Goal: Information Seeking & Learning: Learn about a topic

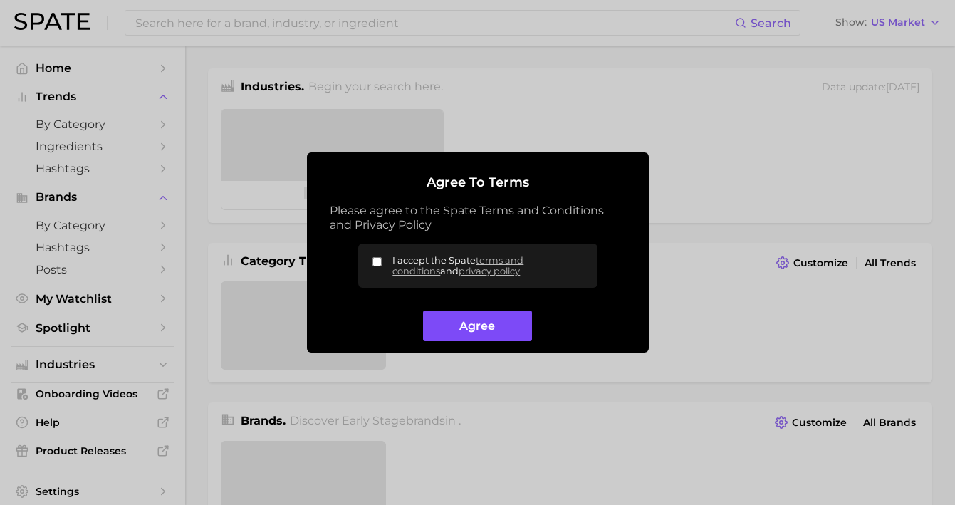
click at [494, 324] on button "Agree" at bounding box center [477, 326] width 109 height 31
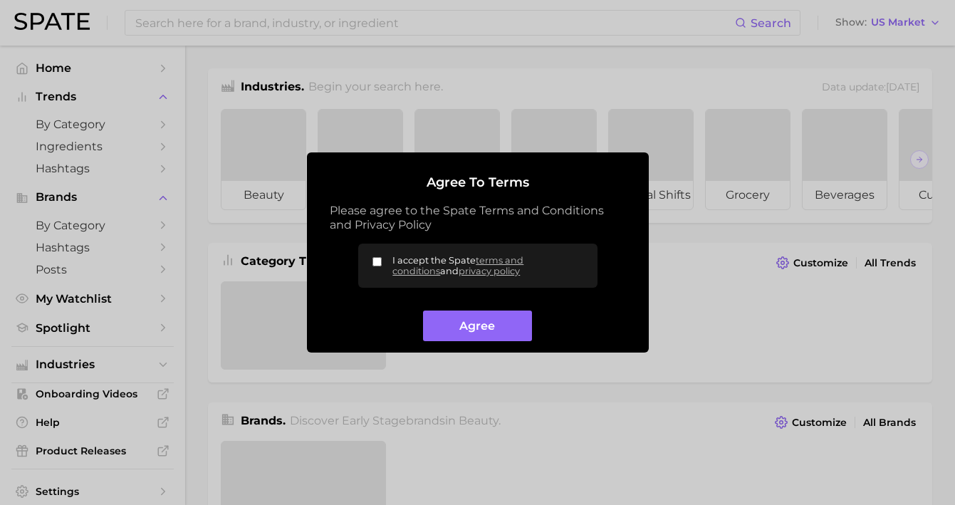
click at [430, 261] on span "I accept the Spate terms and conditions and privacy policy" at bounding box center [489, 265] width 193 height 21
click at [382, 261] on input "I accept the Spate terms and conditions and privacy policy" at bounding box center [377, 261] width 9 height 9
checkbox input "true"
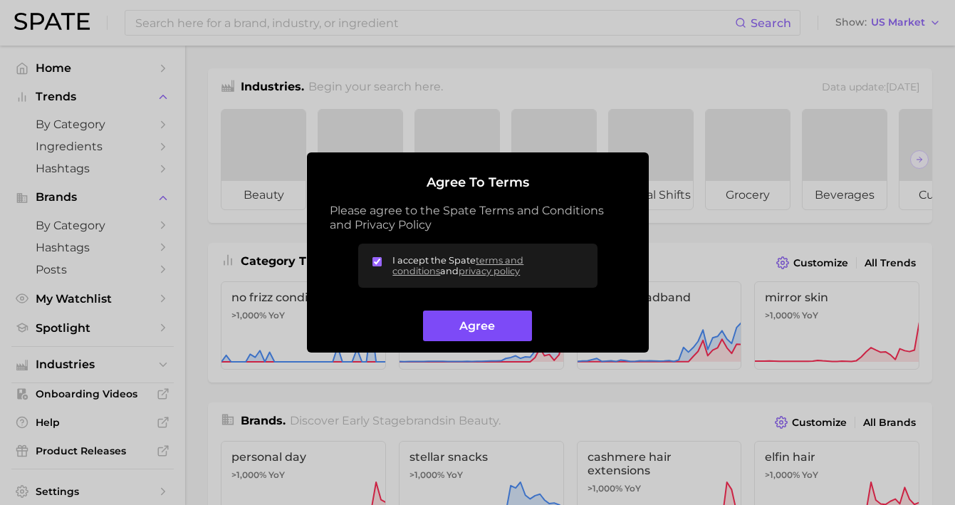
click at [458, 318] on button "Agree" at bounding box center [477, 326] width 109 height 31
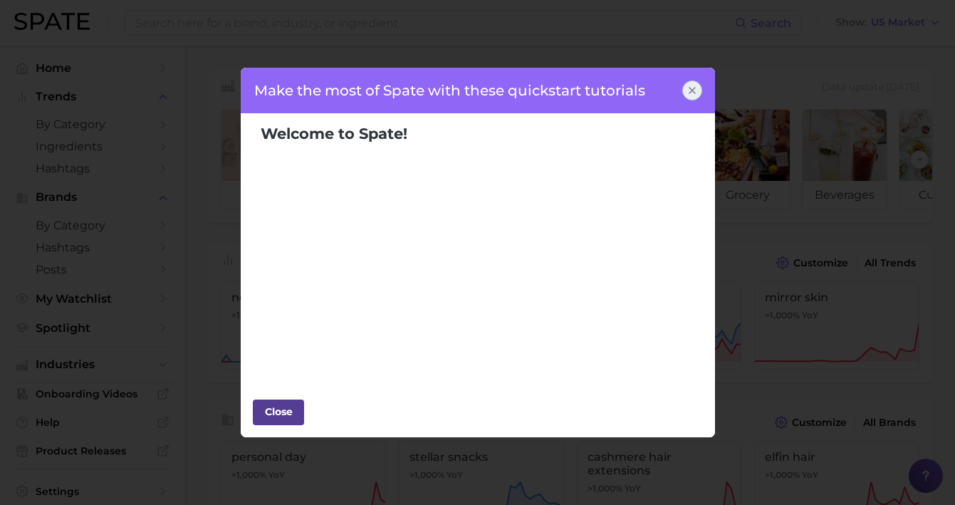
click at [281, 408] on div "Close" at bounding box center [278, 411] width 43 height 21
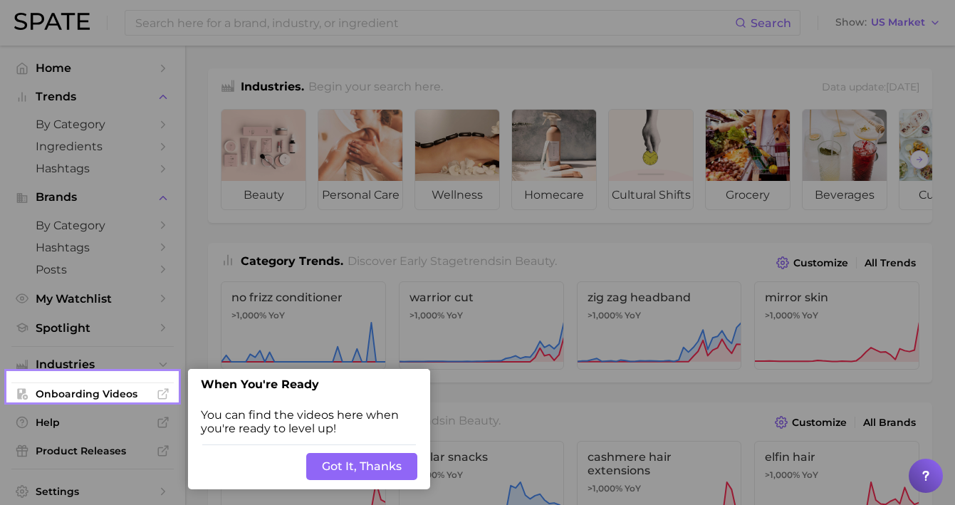
click at [343, 460] on button "Got It, Thanks" at bounding box center [361, 466] width 111 height 27
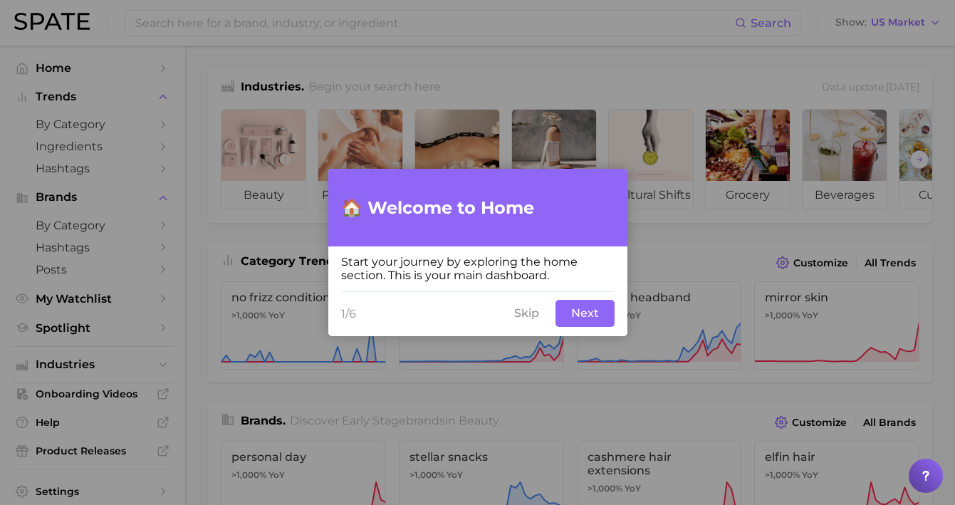
click at [586, 311] on button "Next" at bounding box center [585, 313] width 59 height 27
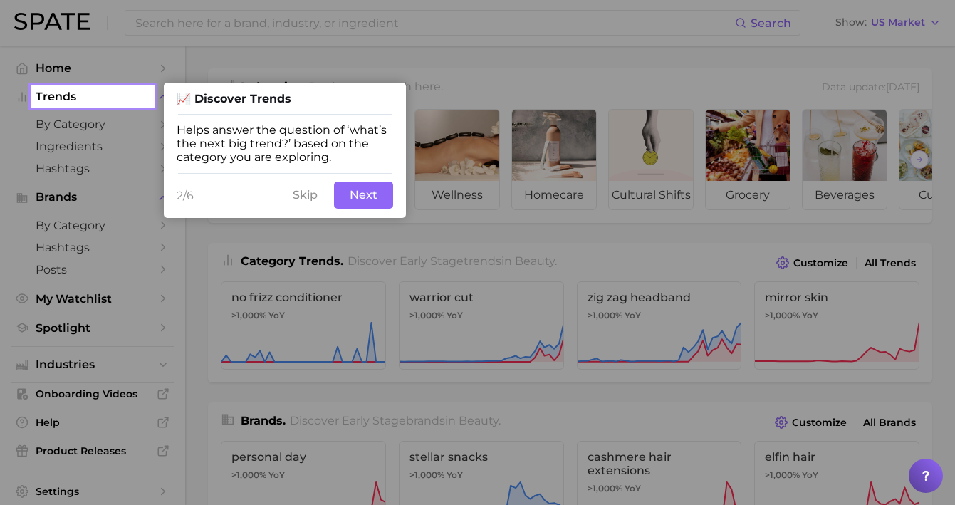
click at [363, 190] on button "Next" at bounding box center [363, 195] width 59 height 27
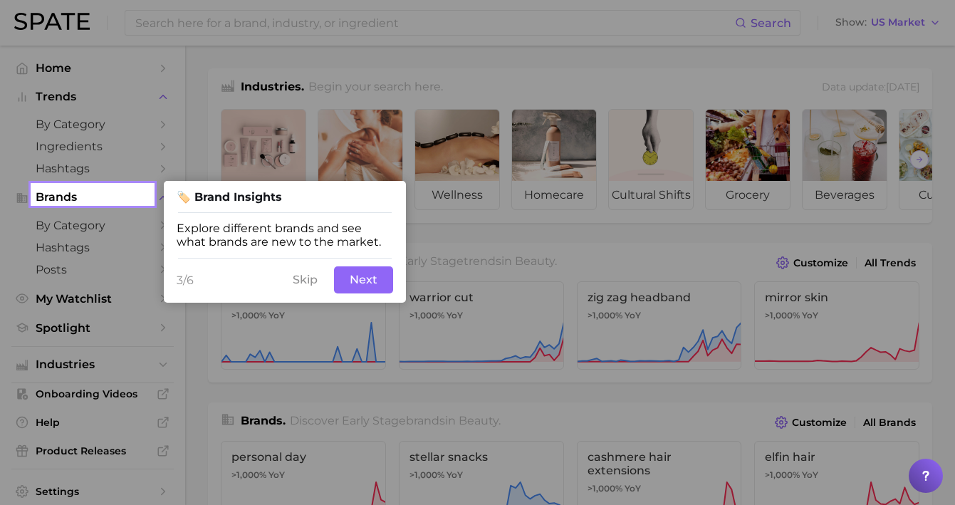
click at [366, 289] on button "Next" at bounding box center [363, 279] width 59 height 27
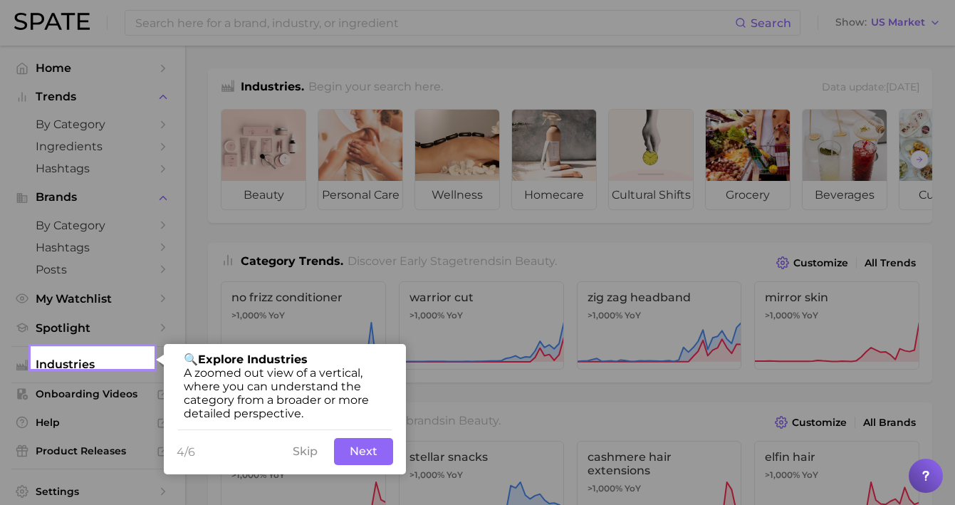
click at [383, 450] on button "Next" at bounding box center [363, 451] width 59 height 27
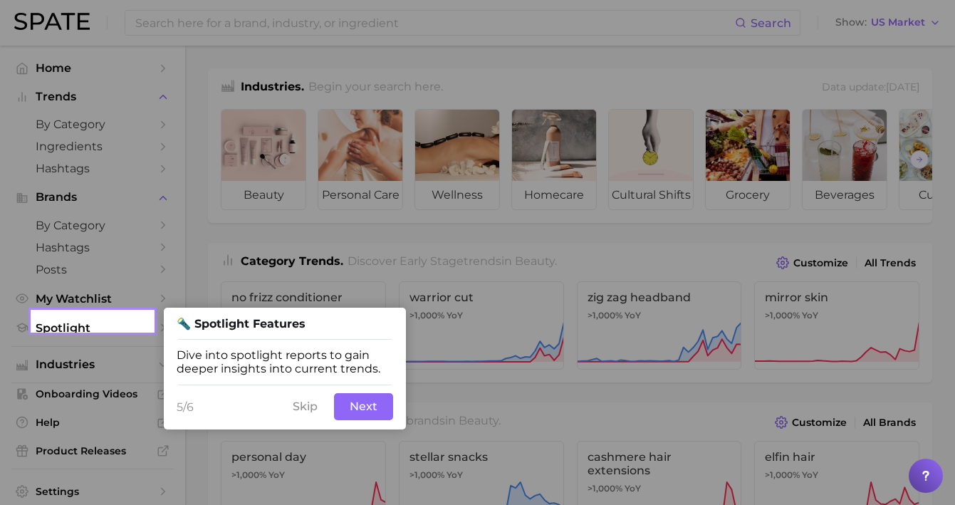
click at [369, 414] on button "Next" at bounding box center [363, 406] width 59 height 27
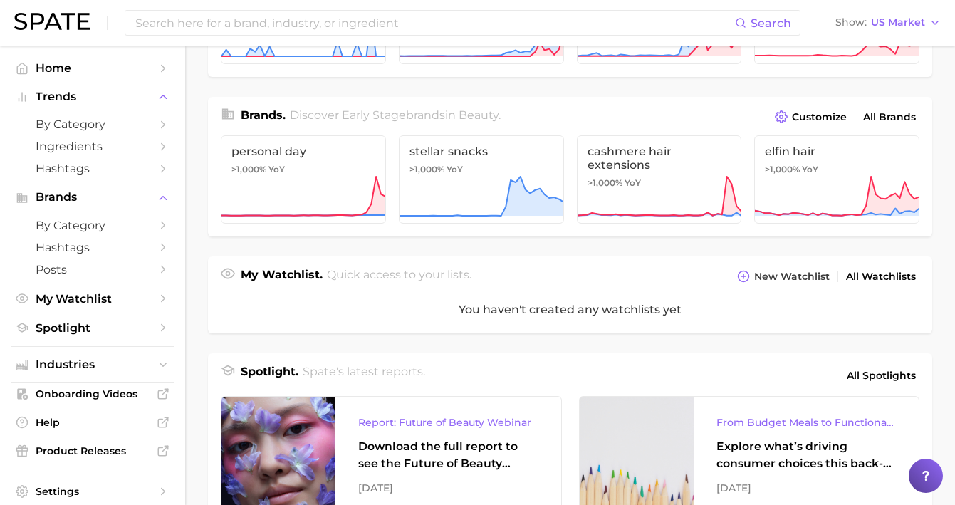
scroll to position [418, 0]
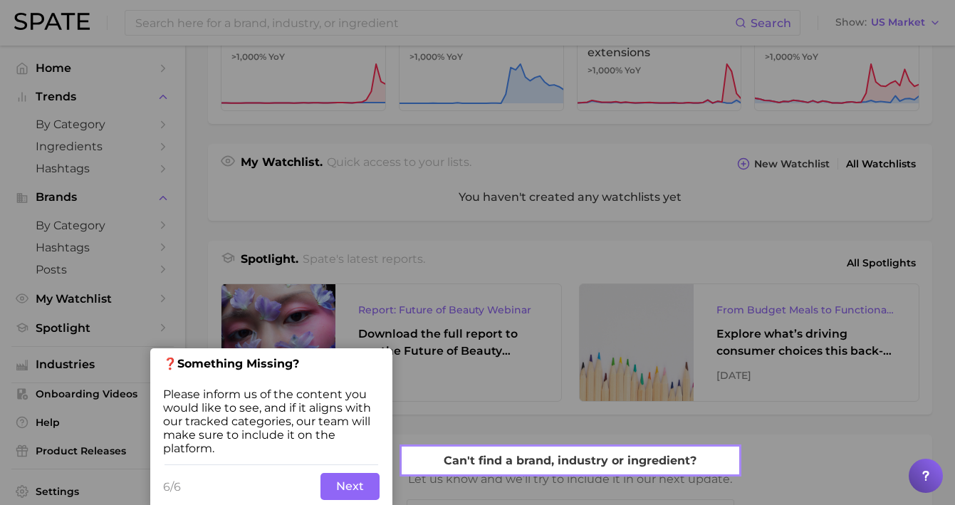
click at [343, 473] on button "Next" at bounding box center [350, 486] width 59 height 27
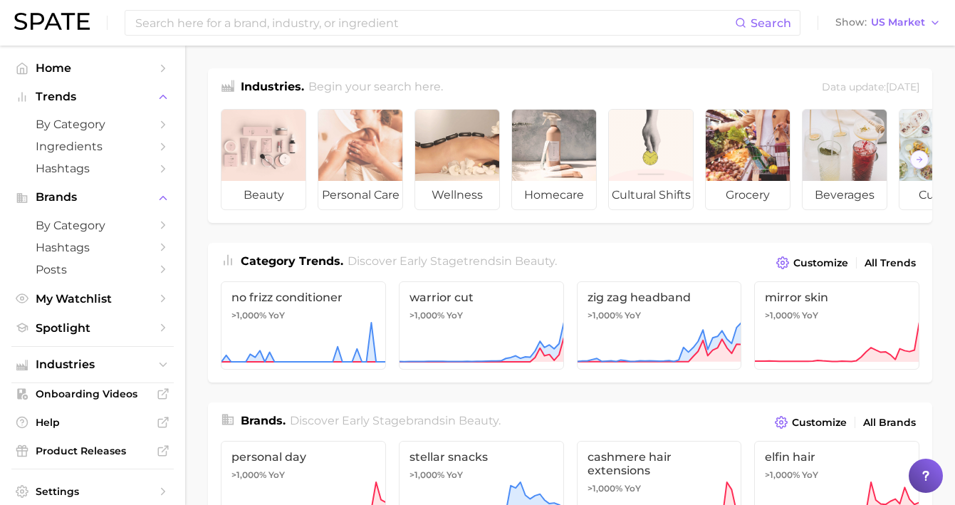
scroll to position [0, 0]
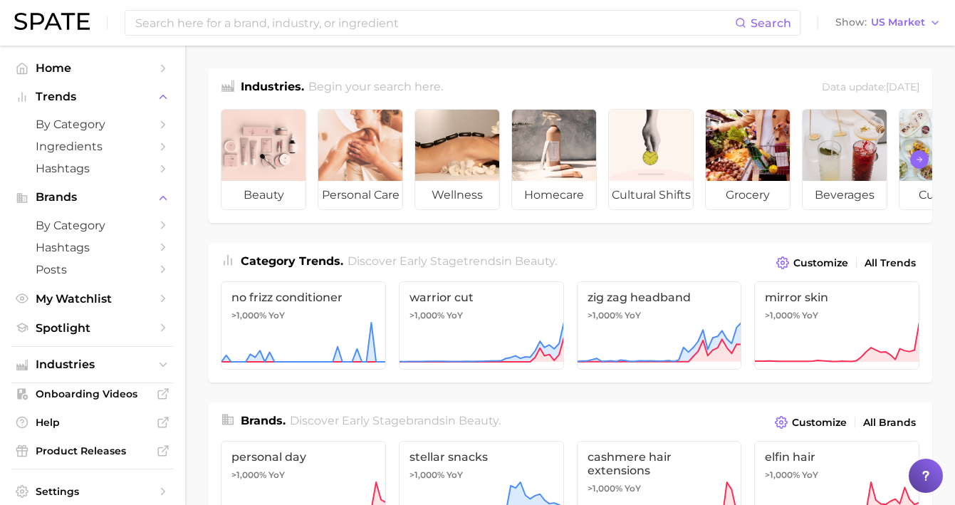
click at [921, 158] on polyline "Scroll Right" at bounding box center [921, 159] width 3 height 5
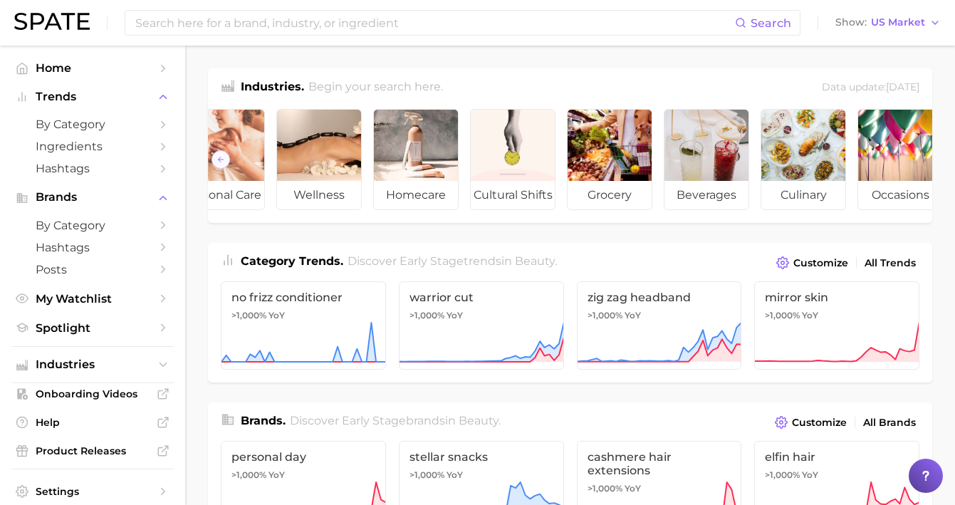
scroll to position [0, 162]
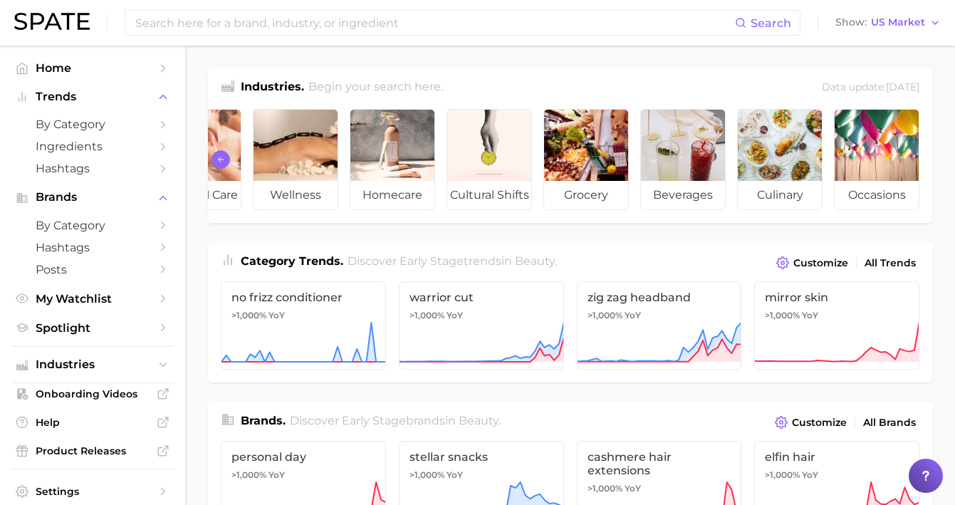
click at [221, 158] on icon "Scroll Left" at bounding box center [221, 159] width 9 height 11
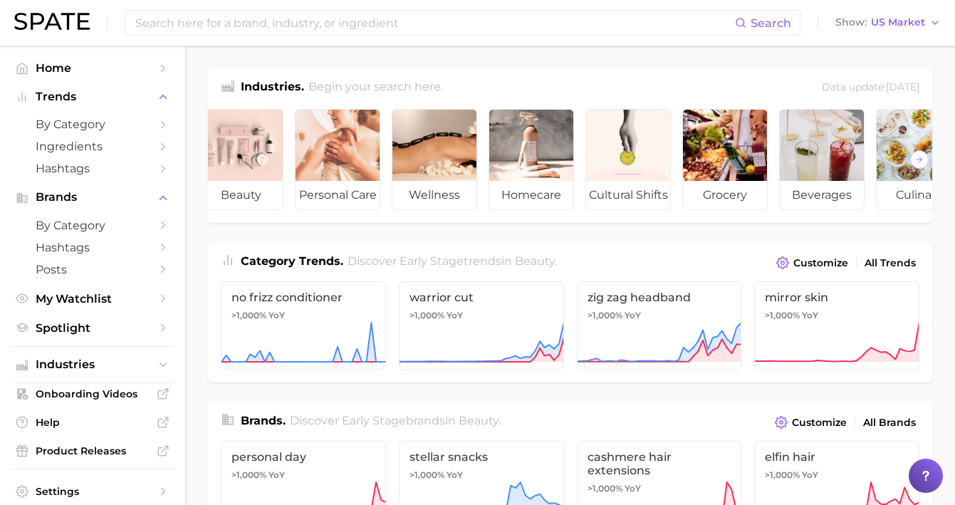
scroll to position [0, 0]
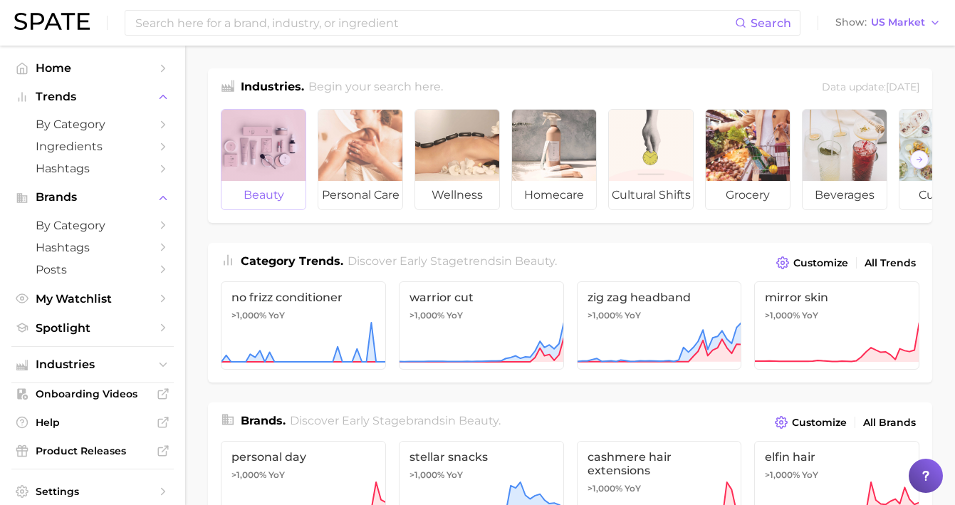
click at [253, 160] on div at bounding box center [264, 145] width 84 height 71
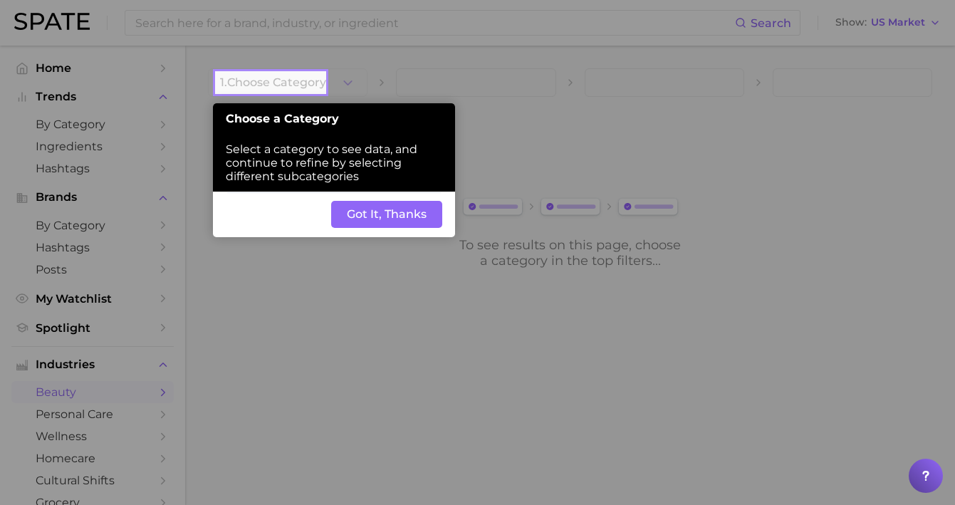
click at [392, 201] on button "Got It, Thanks" at bounding box center [386, 214] width 111 height 27
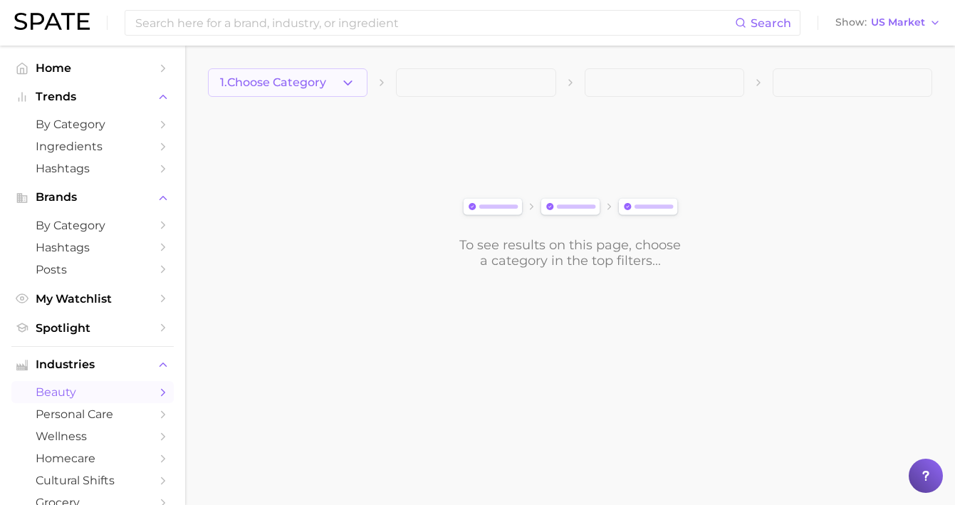
click at [333, 83] on button "1. Choose Category" at bounding box center [288, 82] width 160 height 28
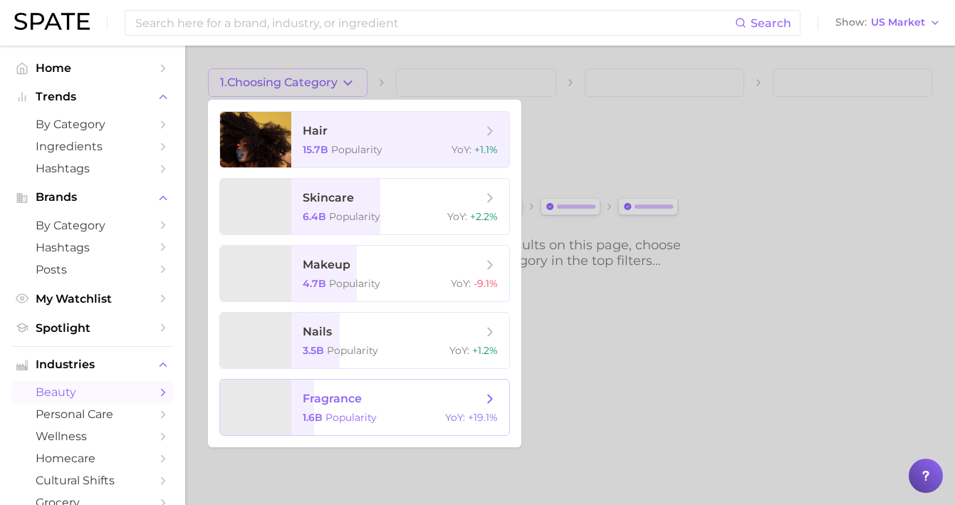
click at [385, 400] on span "fragrance" at bounding box center [393, 399] width 180 height 16
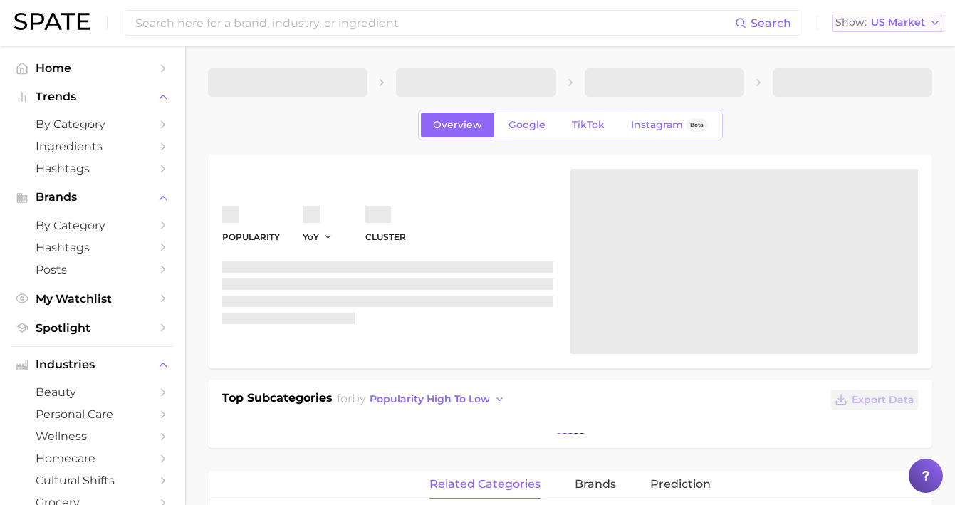
click at [903, 26] on span "US Market" at bounding box center [898, 23] width 54 height 8
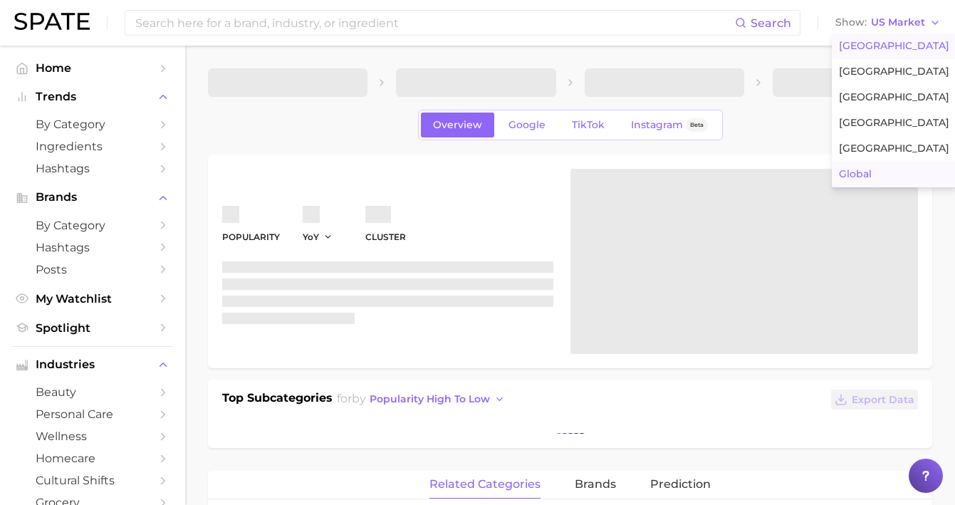
click at [862, 172] on span "Global" at bounding box center [855, 174] width 33 height 12
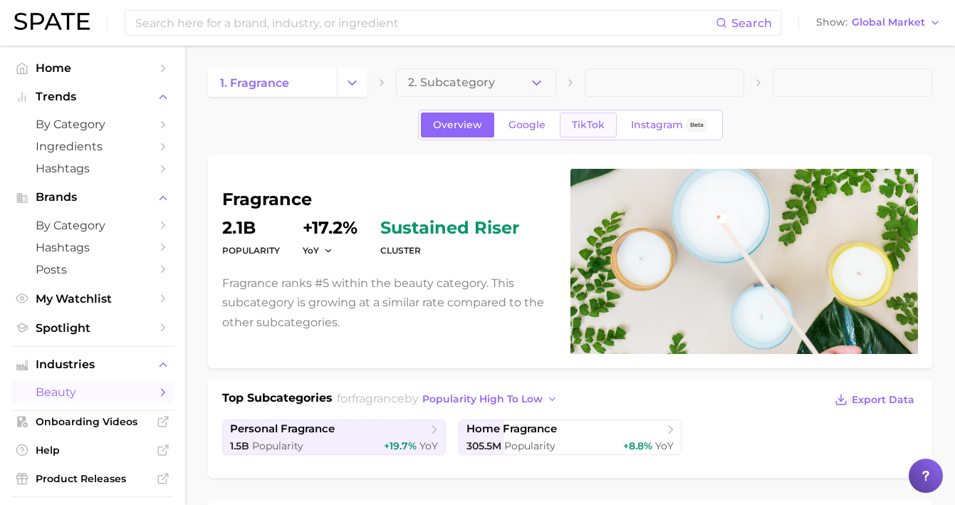
click at [602, 124] on link "TikTok" at bounding box center [588, 125] width 57 height 25
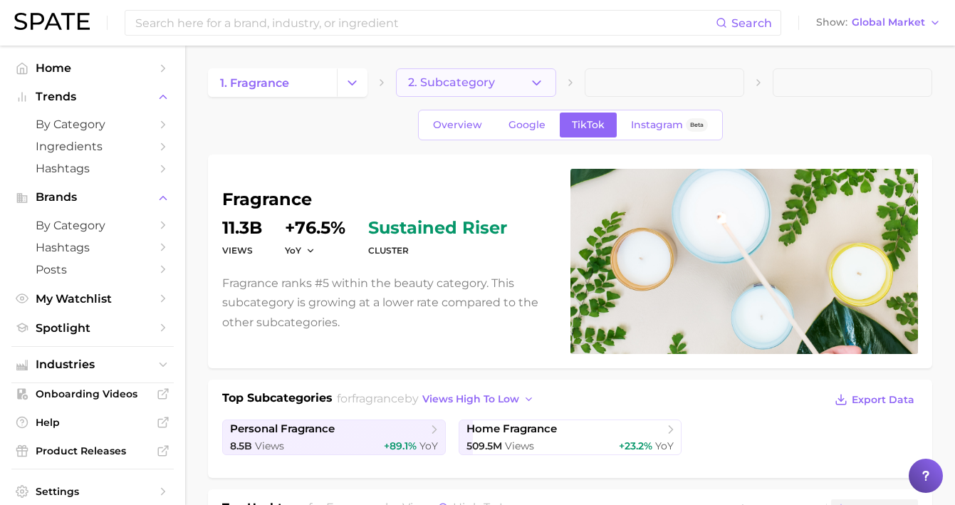
click at [499, 80] on button "2. Subcategory" at bounding box center [476, 82] width 160 height 28
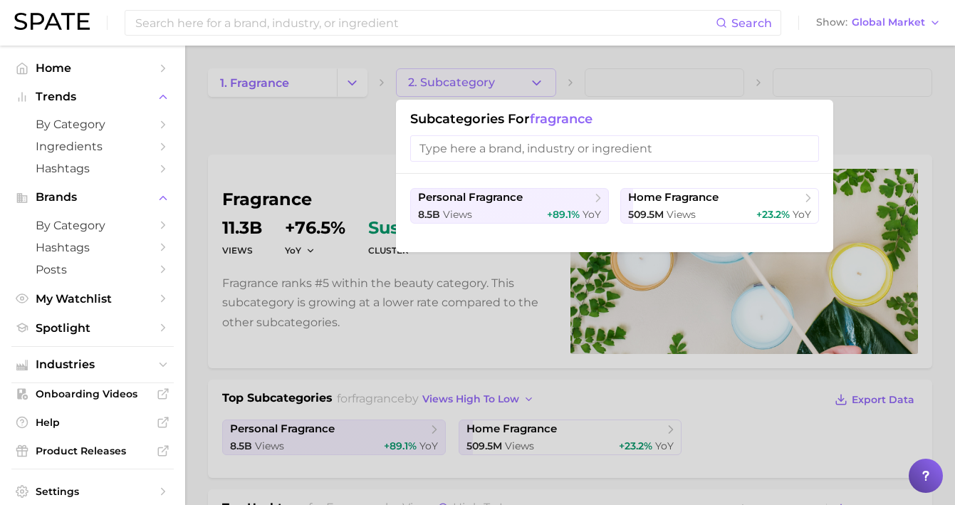
click at [542, 92] on div at bounding box center [477, 252] width 955 height 505
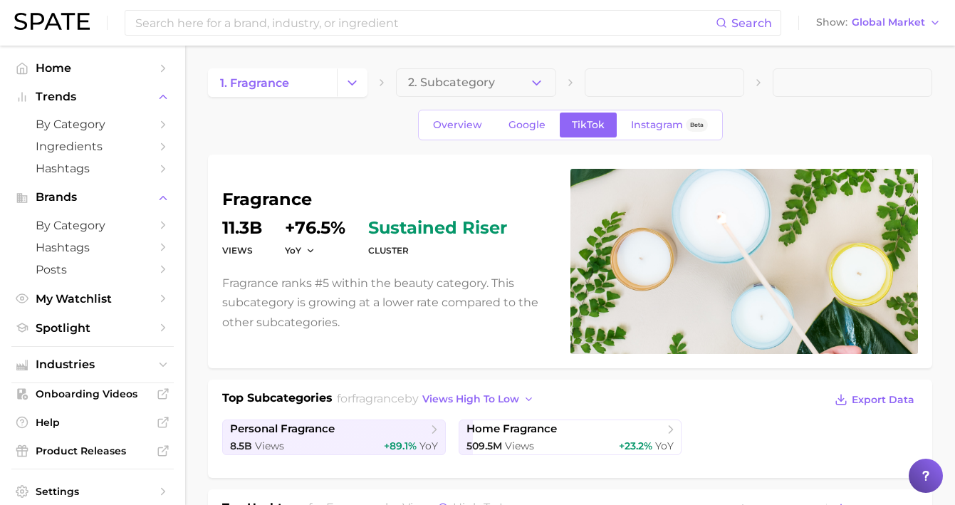
click at [581, 82] on div "1. fragrance 2. Subcategory" at bounding box center [570, 82] width 725 height 28
click at [608, 82] on span at bounding box center [665, 82] width 160 height 28
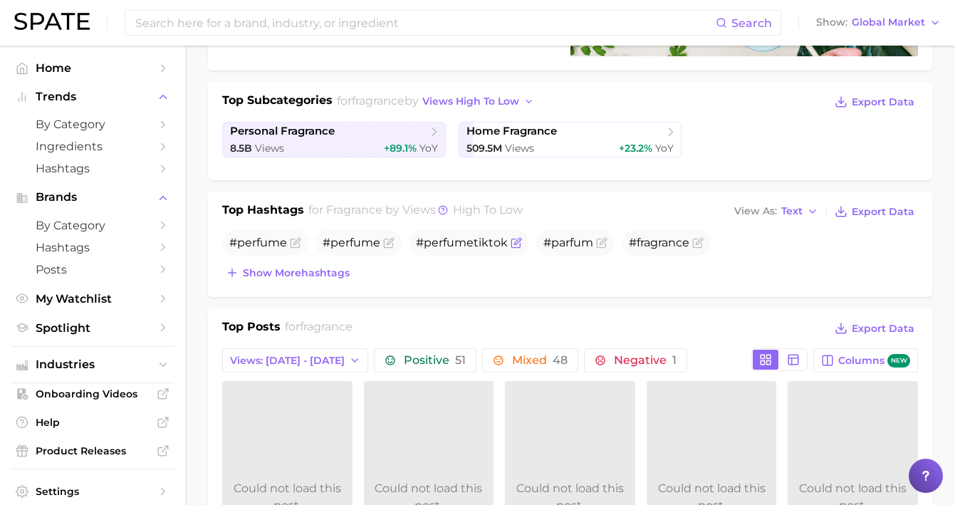
scroll to position [302, 0]
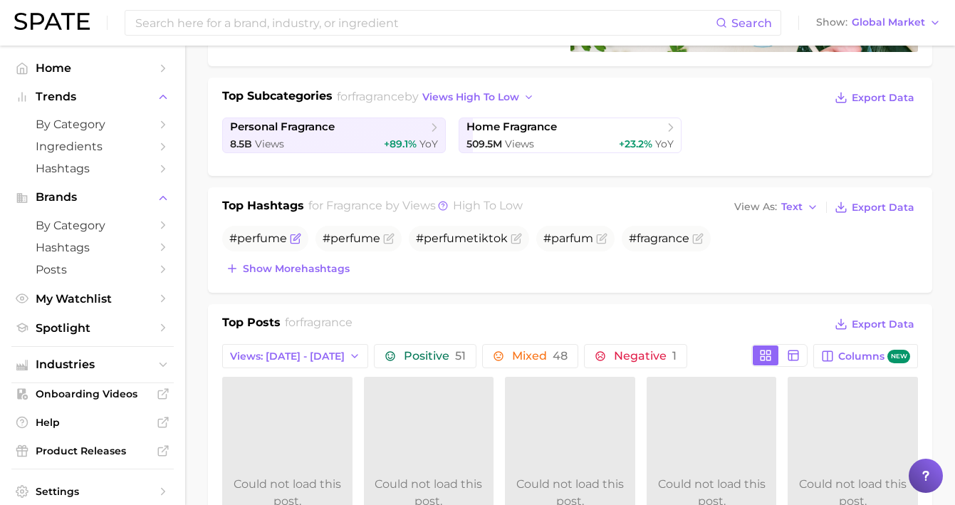
click at [260, 232] on span "#perfume⁠" at bounding box center [258, 239] width 58 height 14
click at [257, 239] on span "#perfume⁠" at bounding box center [258, 239] width 58 height 14
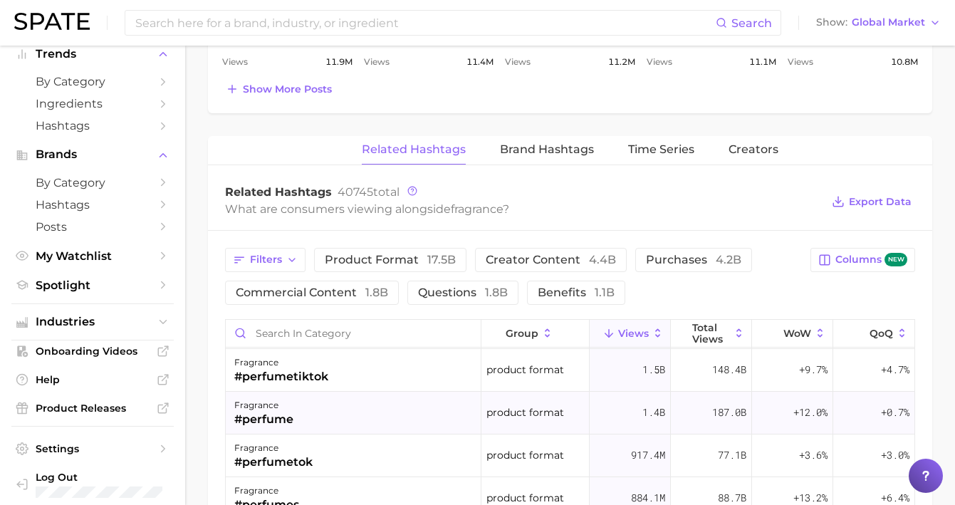
scroll to position [55, 0]
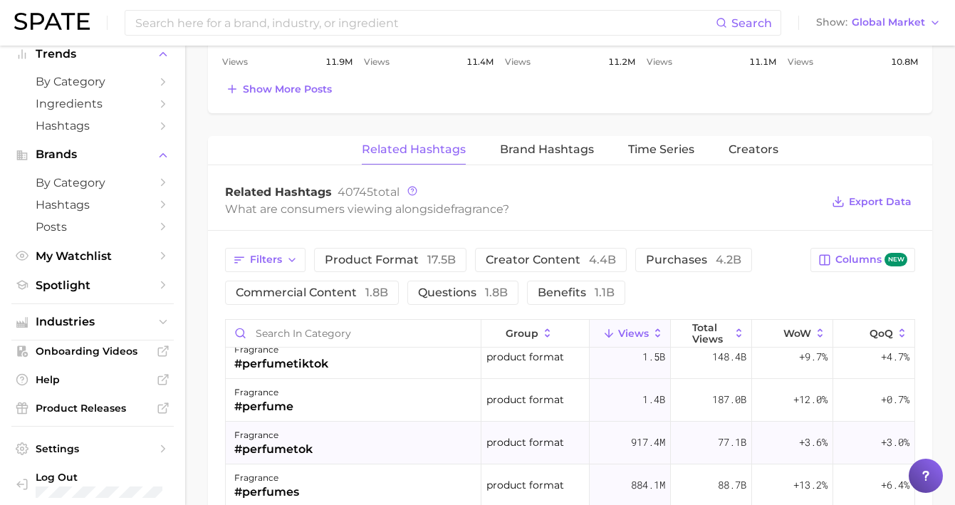
click at [285, 448] on div "#perfumetok" at bounding box center [273, 449] width 78 height 17
